Goal: Information Seeking & Learning: Learn about a topic

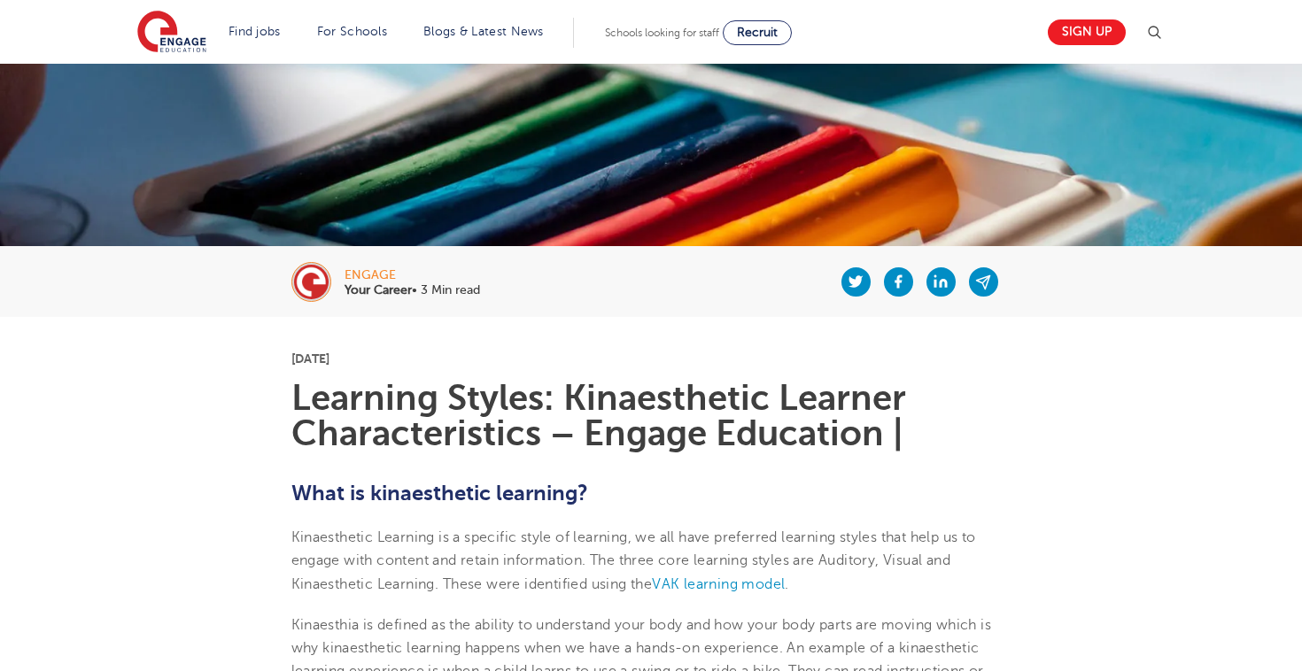
scroll to position [173, 0]
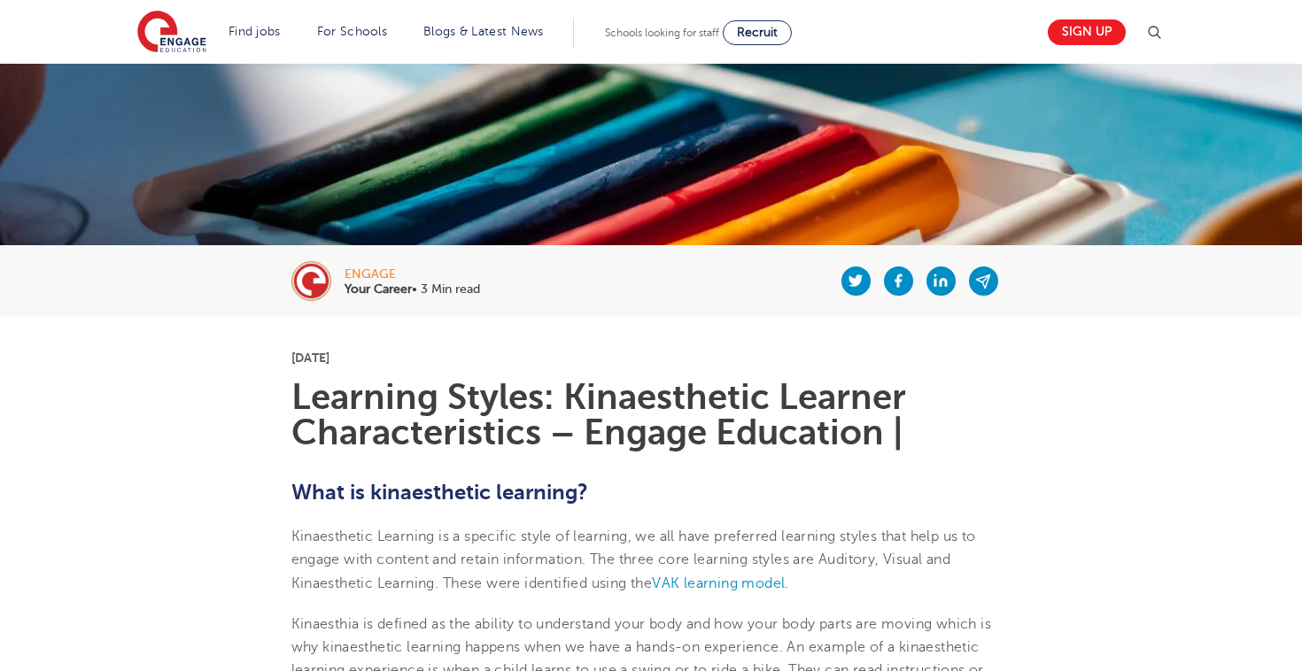
click at [373, 282] on b "Your Career" at bounding box center [377, 288] width 67 height 13
click at [307, 278] on img at bounding box center [311, 281] width 40 height 40
click at [396, 292] on b "Your Career" at bounding box center [377, 288] width 67 height 13
click at [285, 279] on div "engage Your Career • 3 Min read" at bounding box center [651, 280] width 1074 height 71
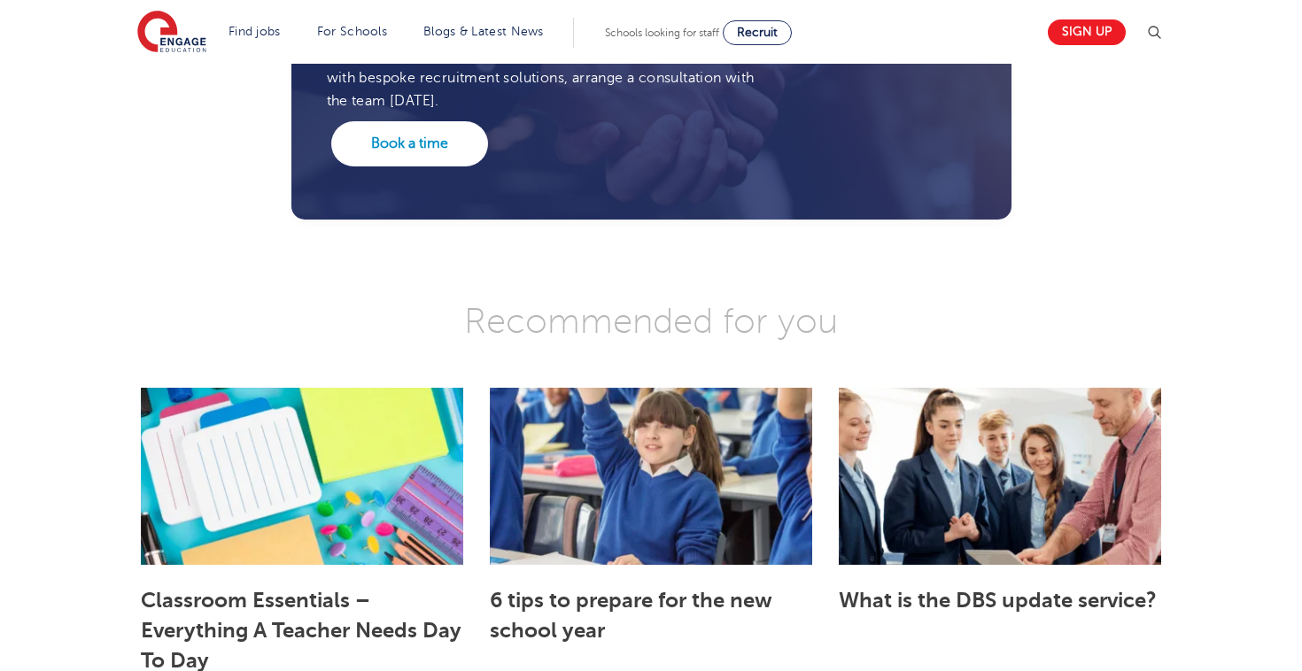
scroll to position [4986, 0]
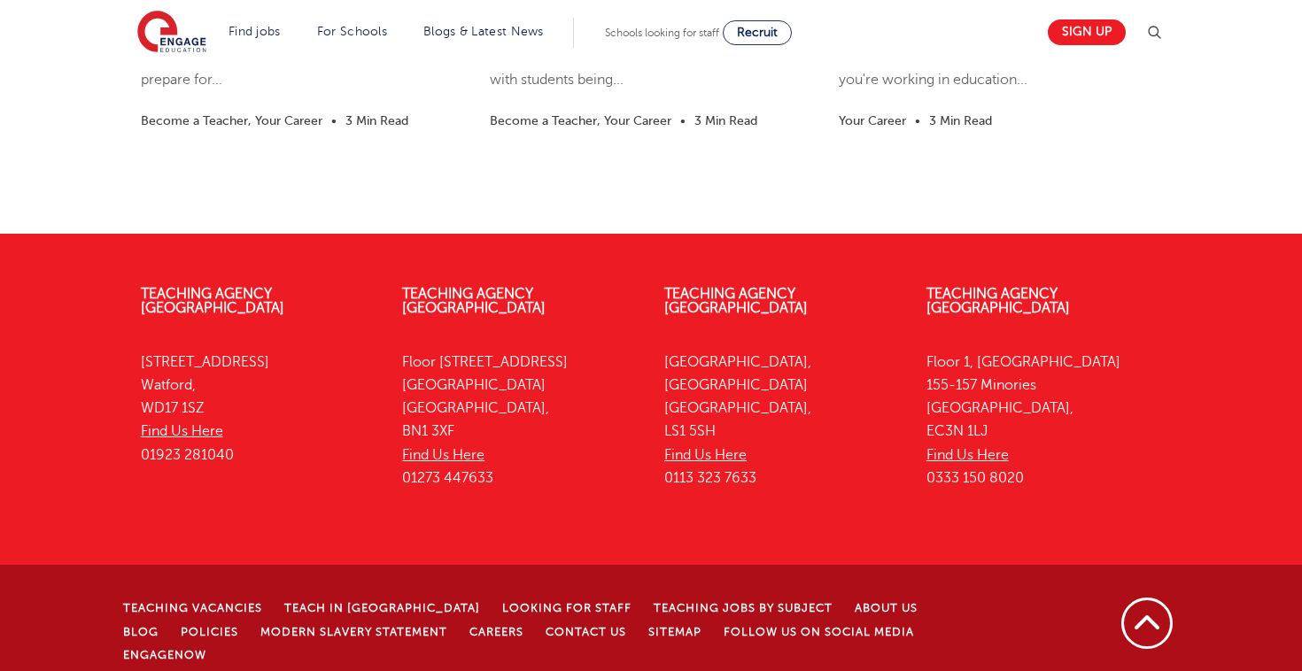
drag, startPoint x: 189, startPoint y: 645, endPoint x: 296, endPoint y: 645, distance: 107.2
click at [296, 670] on p "© [DATE]-[DATE] Engage Partners Limited "trading as Engage Education". [STREET_…" at bounding box center [559, 683] width 873 height 16
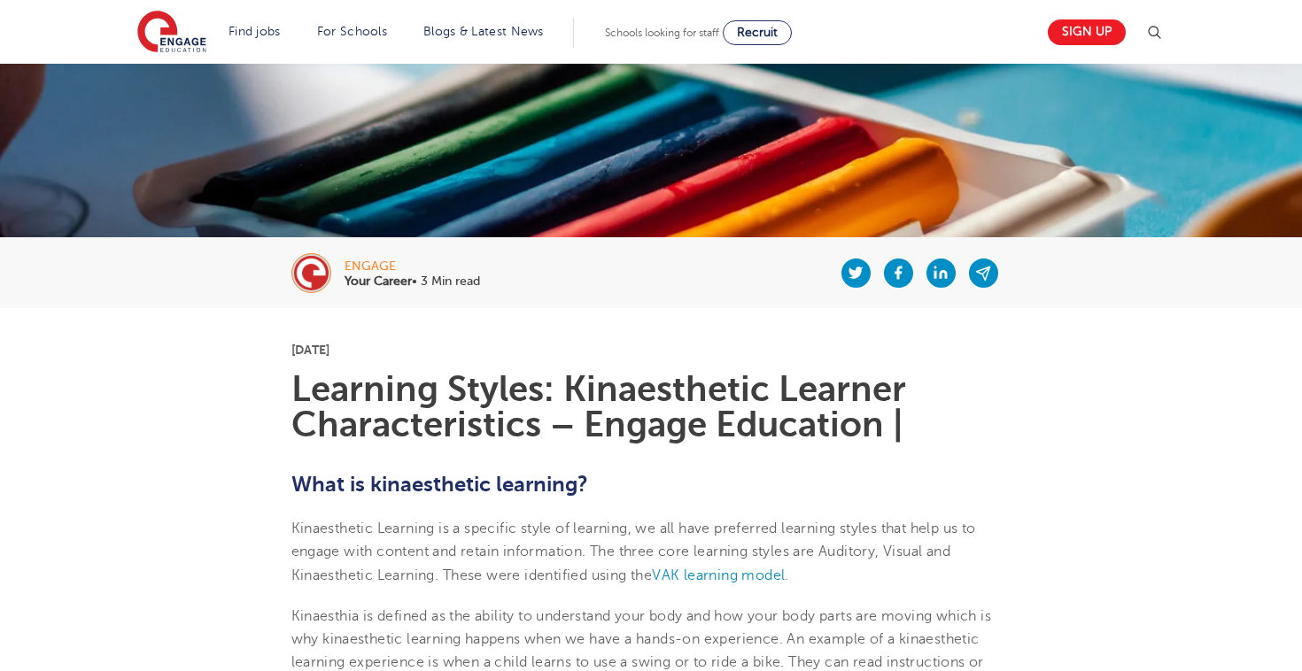
scroll to position [186, 0]
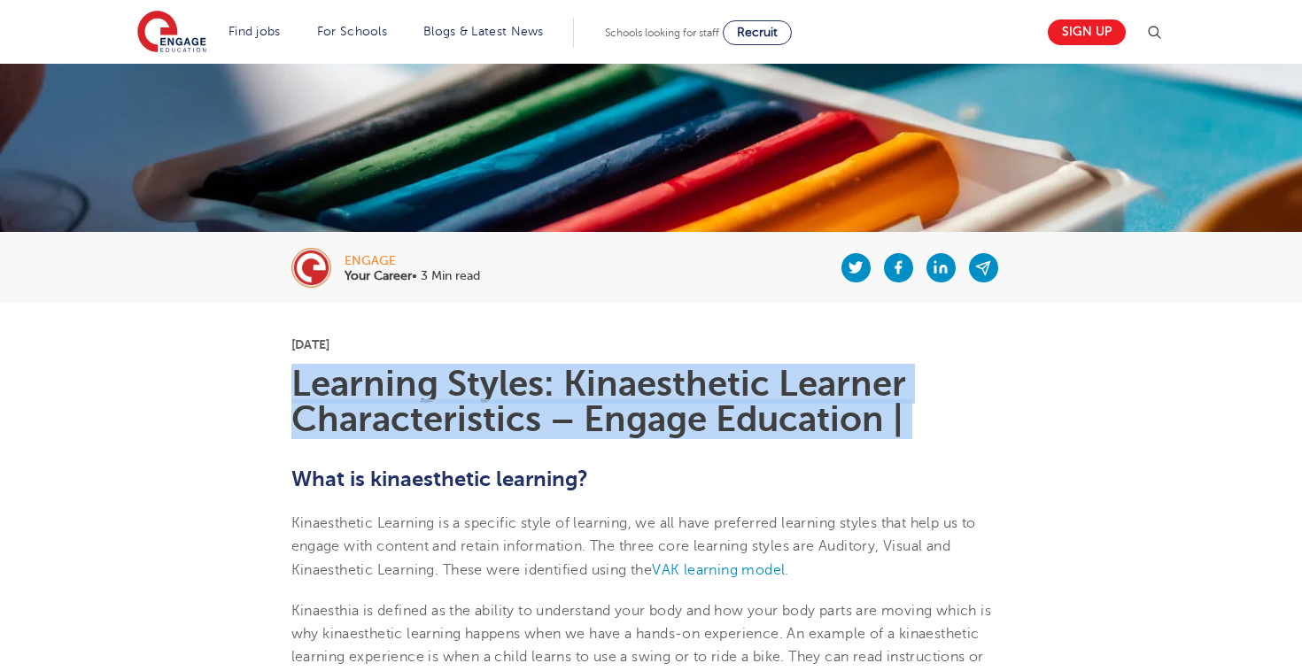
drag, startPoint x: 296, startPoint y: 378, endPoint x: 932, endPoint y: 456, distance: 641.5
copy h1 "Learning Styles: Kinaesthetic Learner Characteristics – Engage Education |"
